Goal: Information Seeking & Learning: Find contact information

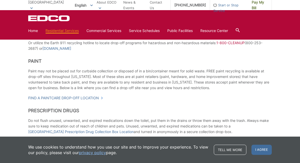
scroll to position [254, 0]
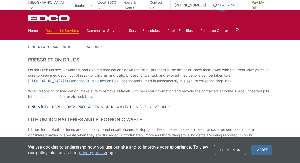
click at [168, 106] on link "Find a San Diego County Prescription Drug Collection Box Location" at bounding box center [99, 107] width 142 height 6
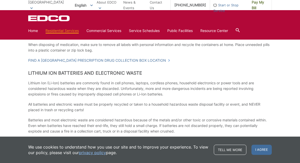
scroll to position [305, 0]
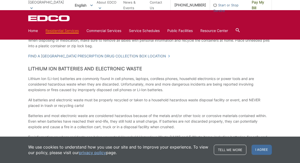
drag, startPoint x: 92, startPoint y: 102, endPoint x: 8, endPoint y: 89, distance: 85.1
click at [8, 89] on div "Household Hazardous Waste What is Household Hazardous Waste? Hazardous waste is…" at bounding box center [150, 3] width 300 height 438
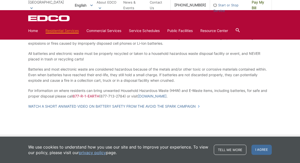
scroll to position [356, 0]
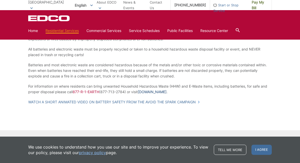
click at [148, 90] on link "WasteFreeSD.org" at bounding box center [152, 92] width 29 height 6
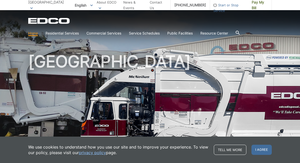
drag, startPoint x: 0, startPoint y: 0, endPoint x: 92, endPoint y: 49, distance: 104.1
click at [92, 49] on div "[GEOGRAPHIC_DATA]" at bounding box center [150, 86] width 244 height 153
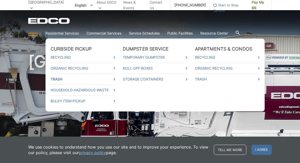
click at [56, 78] on link "Trash" at bounding box center [83, 80] width 65 height 6
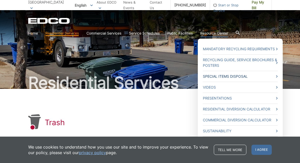
click at [243, 74] on link "Special Items Disposal" at bounding box center [240, 77] width 75 height 6
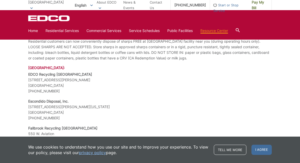
scroll to position [814, 0]
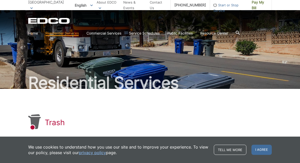
click at [59, 21] on icon "EDCO Logo" at bounding box center [49, 21] width 42 height 6
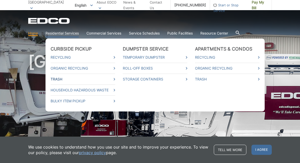
click at [59, 80] on link "Trash" at bounding box center [83, 80] width 65 height 6
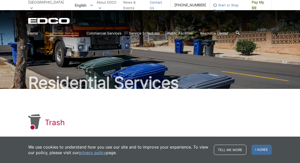
click at [159, 4] on link "Contact Us" at bounding box center [158, 4] width 17 height 11
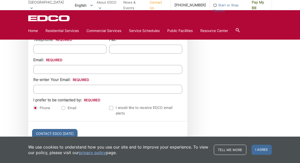
scroll to position [542, 0]
